Goal: Task Accomplishment & Management: Use online tool/utility

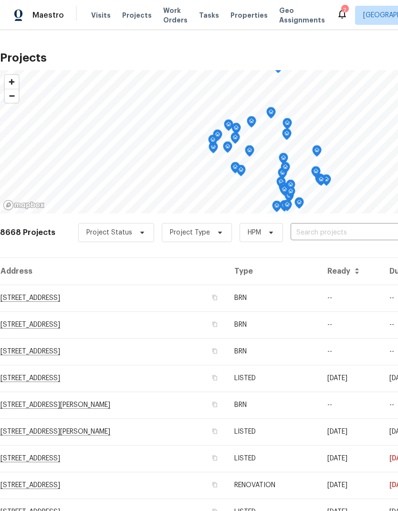
click at [356, 228] on input "text" at bounding box center [345, 232] width 109 height 15
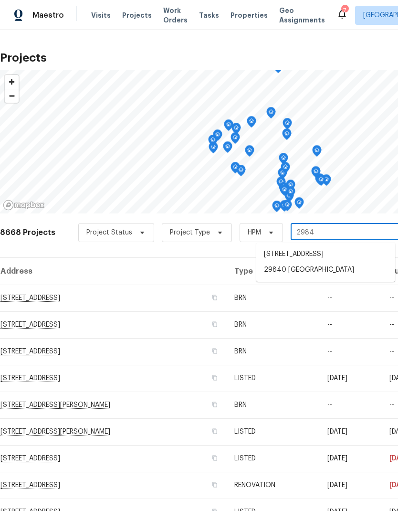
type input "29840"
click at [347, 256] on li "29840 [GEOGRAPHIC_DATA]" at bounding box center [326, 255] width 139 height 16
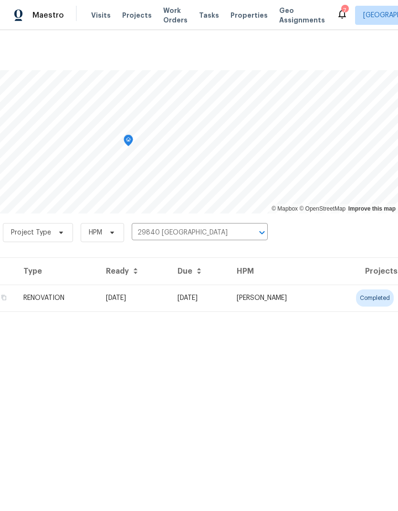
scroll to position [0, 141]
click at [325, 298] on td "[PERSON_NAME]" at bounding box center [277, 298] width 96 height 27
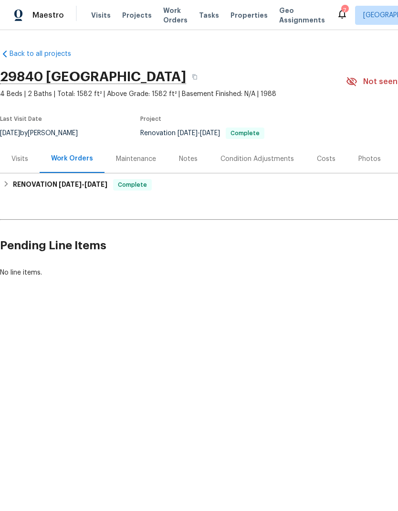
click at [366, 154] on div "Photos" at bounding box center [370, 159] width 22 height 10
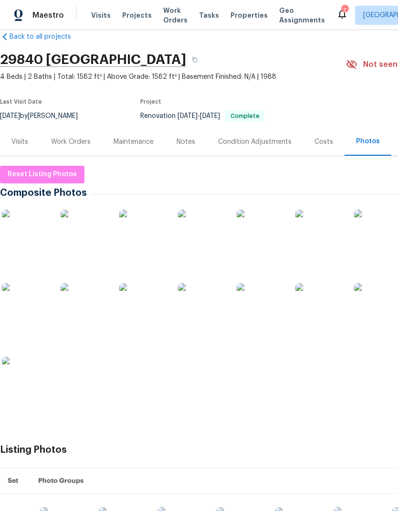
scroll to position [18, 0]
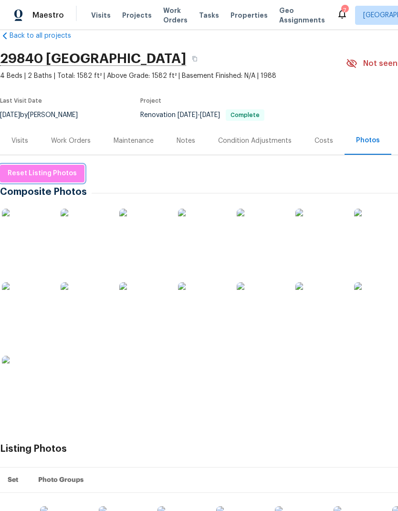
click at [28, 172] on span "Reset Listing Photos" at bounding box center [42, 174] width 69 height 12
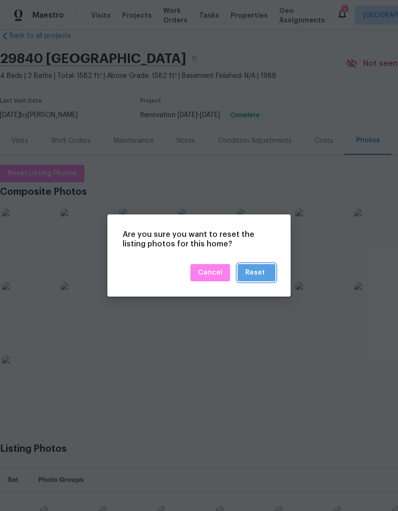
click at [260, 269] on div "Reset" at bounding box center [256, 273] width 20 height 12
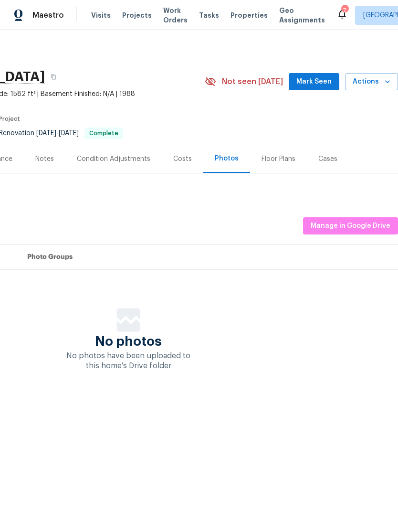
scroll to position [0, 141]
click at [357, 222] on span "Manage in Google Drive" at bounding box center [351, 226] width 80 height 12
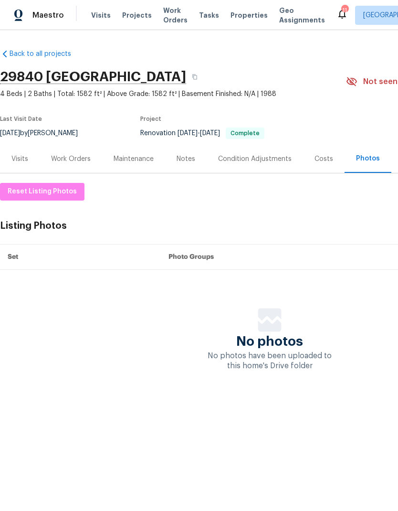
click at [97, 20] on span "Visits" at bounding box center [101, 16] width 20 height 10
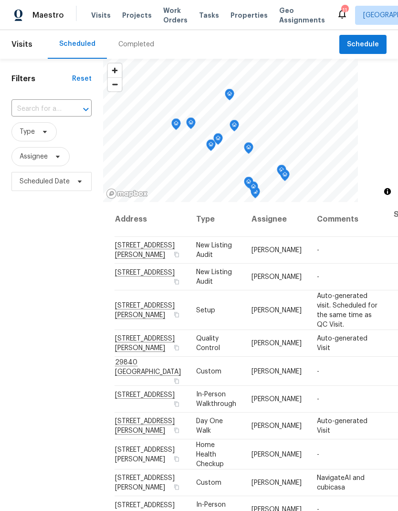
click at [129, 19] on span "Projects" at bounding box center [137, 16] width 30 height 10
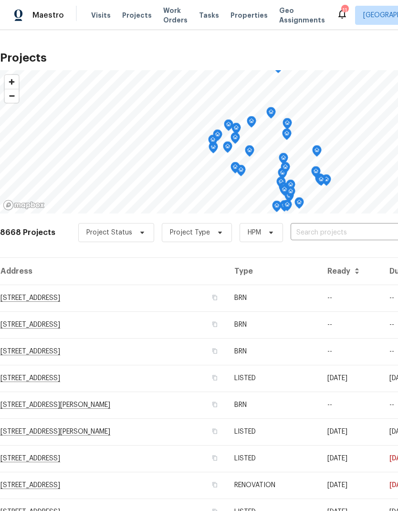
click at [347, 227] on input "text" at bounding box center [345, 232] width 109 height 15
type input "29840"
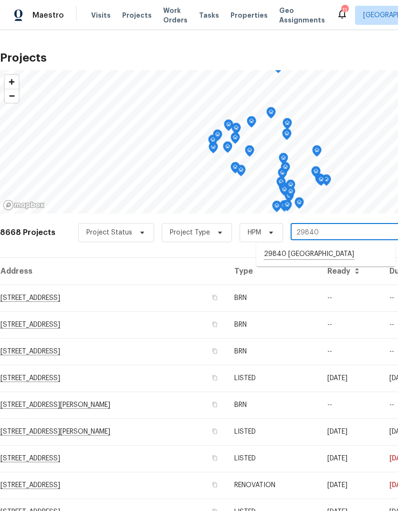
click at [342, 253] on li "29840 [GEOGRAPHIC_DATA]" at bounding box center [326, 255] width 139 height 16
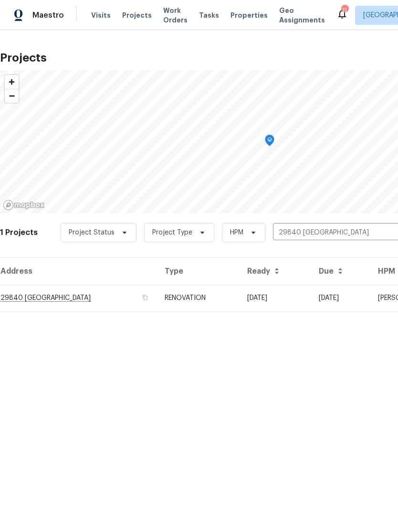
click at [342, 295] on td "09/04/25" at bounding box center [341, 298] width 60 height 27
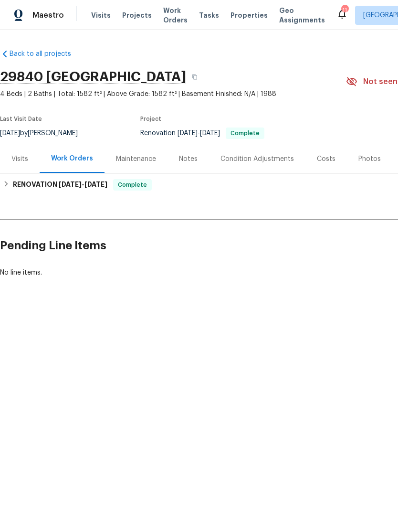
click at [366, 159] on div "Photos" at bounding box center [370, 159] width 22 height 10
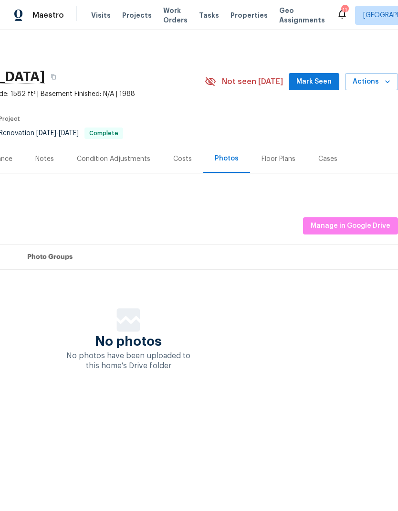
scroll to position [0, 141]
click at [368, 222] on span "Manage in Google Drive" at bounding box center [351, 226] width 80 height 12
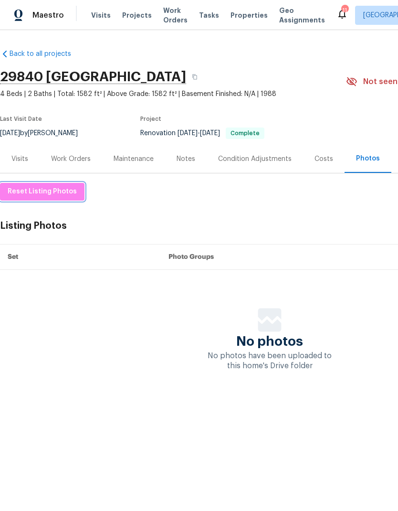
click at [43, 190] on span "Reset Listing Photos" at bounding box center [42, 192] width 69 height 12
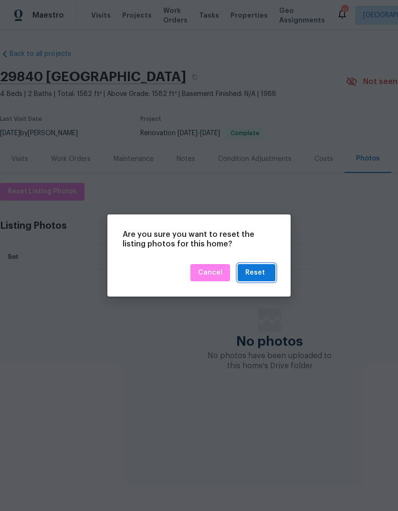
click at [267, 274] on div "Reset" at bounding box center [257, 273] width 22 height 12
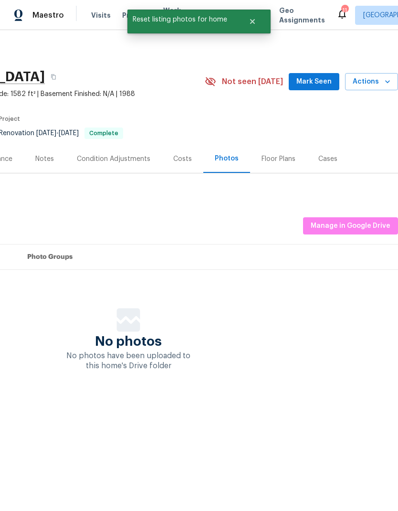
scroll to position [0, 141]
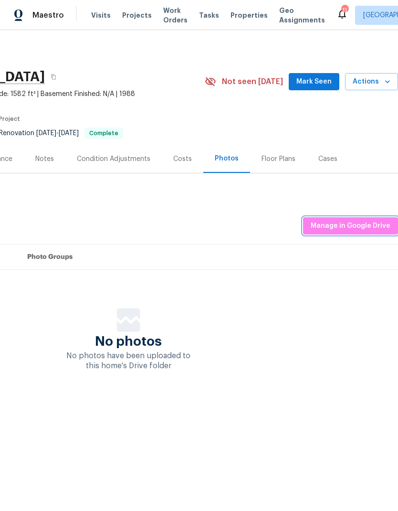
click at [356, 222] on span "Manage in Google Drive" at bounding box center [351, 226] width 80 height 12
click at [357, 223] on span "Manage in Google Drive" at bounding box center [351, 226] width 80 height 12
click at [138, 18] on span "Projects" at bounding box center [137, 16] width 30 height 10
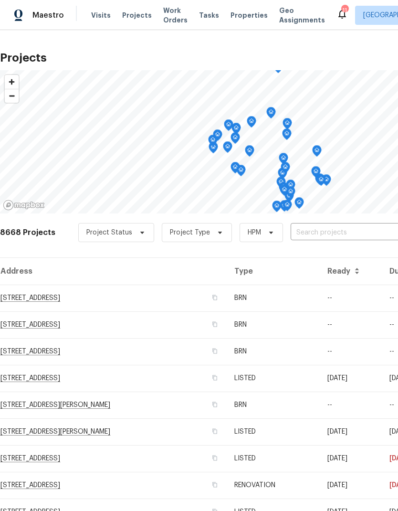
click at [358, 232] on input "text" at bounding box center [345, 232] width 109 height 15
type input "25707"
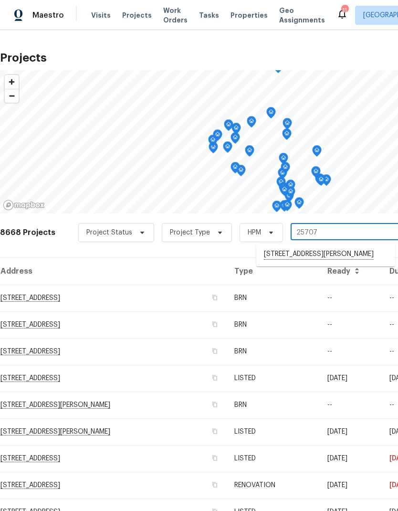
click at [342, 255] on li "25707 Pelion Rd, Menifee, CA 92584" at bounding box center [326, 255] width 139 height 16
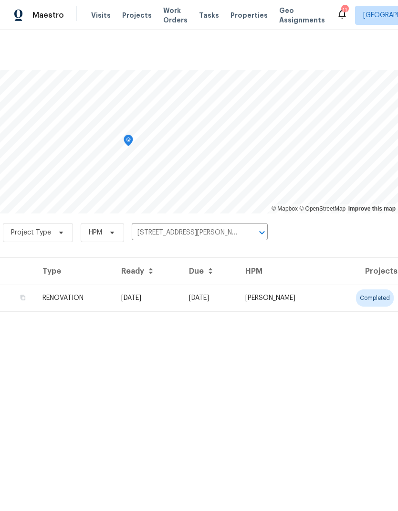
scroll to position [0, 141]
click at [320, 296] on td "[PERSON_NAME]" at bounding box center [283, 298] width 91 height 27
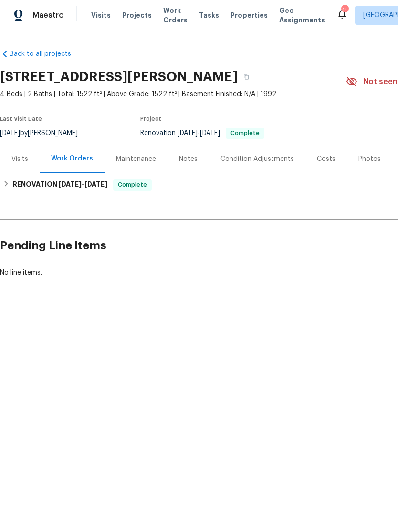
click at [367, 159] on div "Photos" at bounding box center [370, 159] width 22 height 10
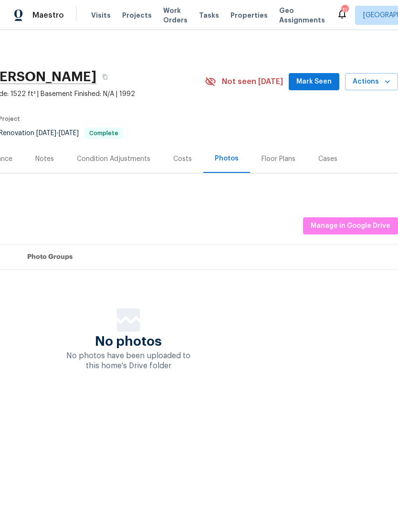
scroll to position [0, 141]
click at [360, 225] on span "Manage in Google Drive" at bounding box center [351, 226] width 80 height 12
click at [362, 220] on span "Manage in Google Drive" at bounding box center [351, 226] width 80 height 12
